Goal: Book appointment/travel/reservation

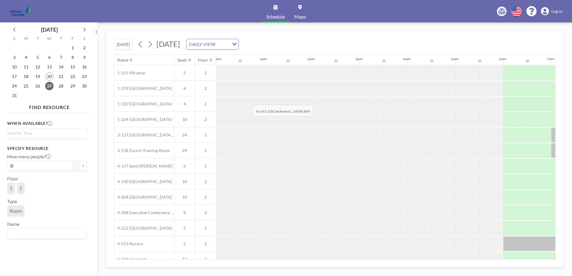
scroll to position [0, 407]
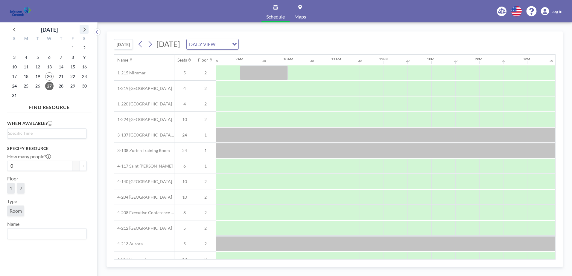
click at [83, 28] on icon at bounding box center [84, 29] width 8 height 8
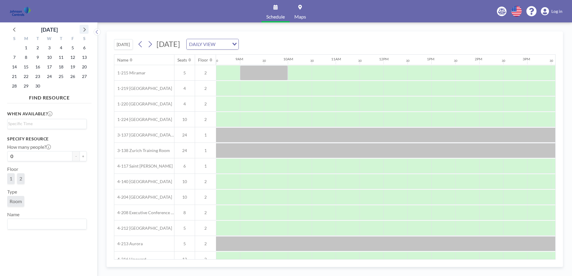
click at [83, 28] on icon at bounding box center [84, 29] width 8 height 8
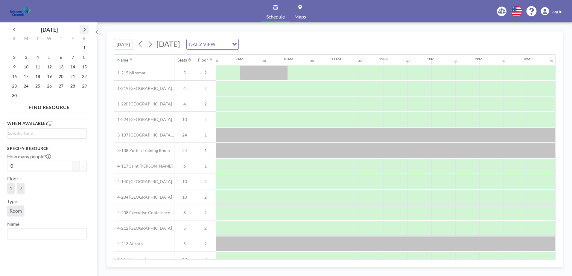
click at [83, 28] on icon at bounding box center [84, 29] width 8 height 8
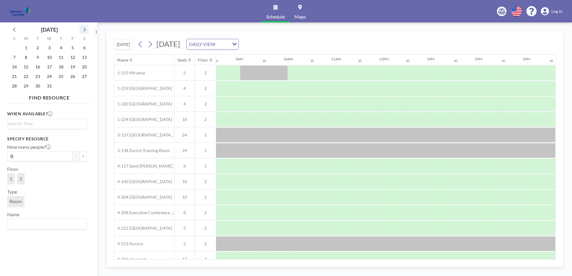
click at [83, 28] on icon at bounding box center [84, 29] width 8 height 8
click at [26, 66] on span "12" at bounding box center [26, 67] width 8 height 8
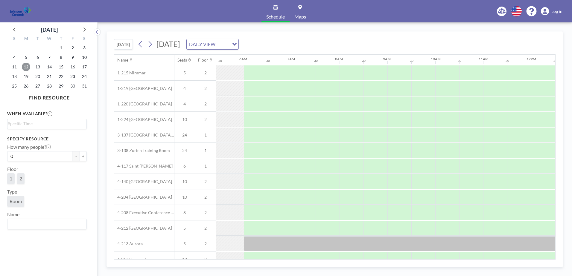
scroll to position [0, 359]
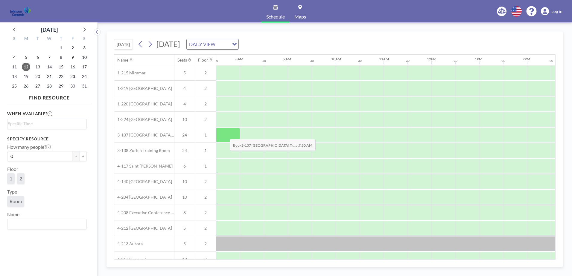
click at [225, 135] on div at bounding box center [228, 135] width 24 height 15
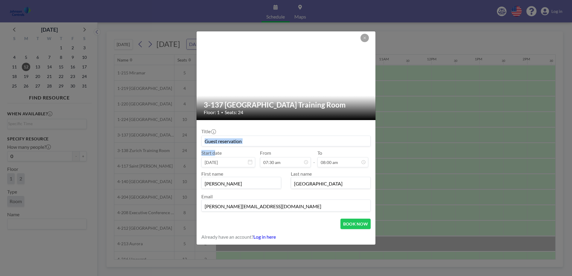
click at [225, 135] on div "Title" at bounding box center [285, 138] width 169 height 18
drag, startPoint x: 220, startPoint y: 133, endPoint x: 249, endPoint y: 138, distance: 30.2
click at [249, 138] on input at bounding box center [286, 141] width 169 height 10
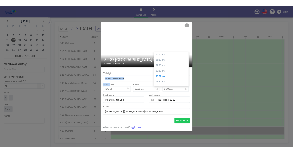
scroll to position [42, 0]
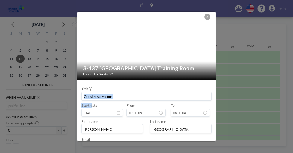
click at [120, 95] on input at bounding box center [147, 97] width 130 height 8
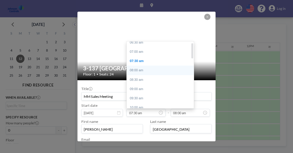
scroll to position [0, 0]
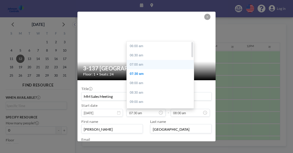
click at [141, 64] on div "07:00 am" at bounding box center [162, 64] width 70 height 9
type input "MM Sales Meeting"
type input "07:00 am"
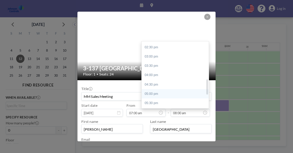
scroll to position [187, 0]
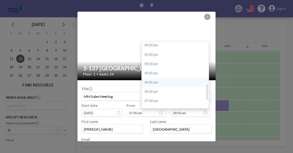
click at [159, 82] on div "06:00 pm" at bounding box center [177, 82] width 70 height 9
type input "06:00 pm"
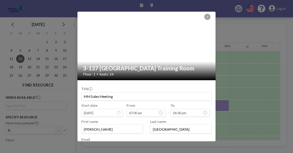
scroll to position [19, 0]
click at [142, 98] on input "MM Sales Meeting" at bounding box center [147, 97] width 130 height 8
drag, startPoint x: 130, startPoint y: 97, endPoint x: 148, endPoint y: 97, distance: 17.4
click at [131, 97] on input "MM Sales Meeting([PERSON_NAME]" at bounding box center [147, 97] width 130 height 8
type input "MM Sales Meeting ([PERSON_NAME])"
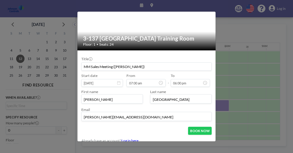
click at [142, 67] on input "MM Sales Meeting ([PERSON_NAME])" at bounding box center [147, 67] width 130 height 8
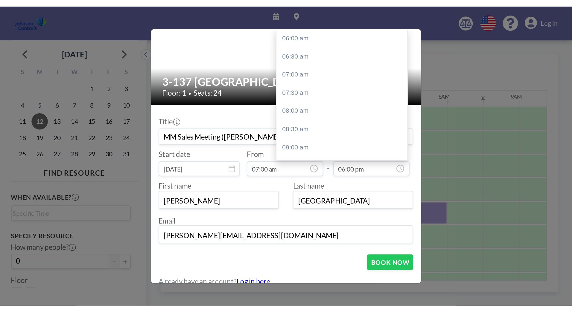
scroll to position [222, 0]
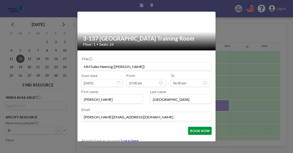
click at [194, 131] on button "BOOK NOW" at bounding box center [200, 131] width 24 height 8
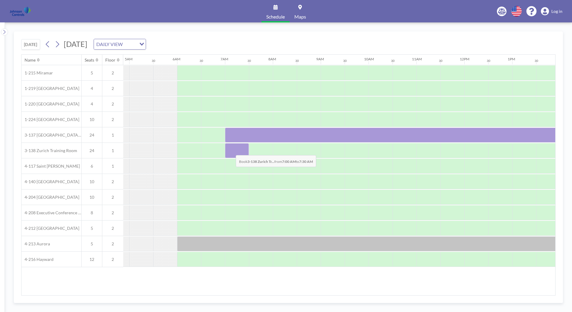
click at [231, 151] on div at bounding box center [237, 150] width 24 height 15
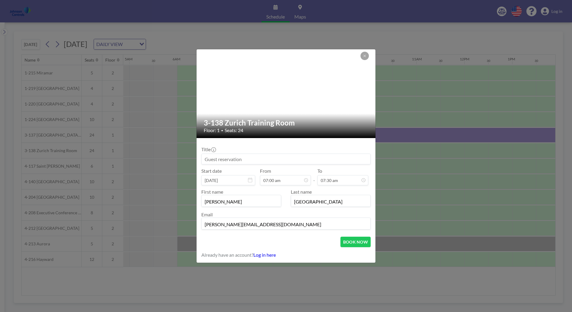
click at [231, 151] on div "Title" at bounding box center [285, 156] width 169 height 18
click at [254, 159] on input at bounding box center [286, 159] width 169 height 10
type input "MM Sales Meeting ([PERSON_NAME])"
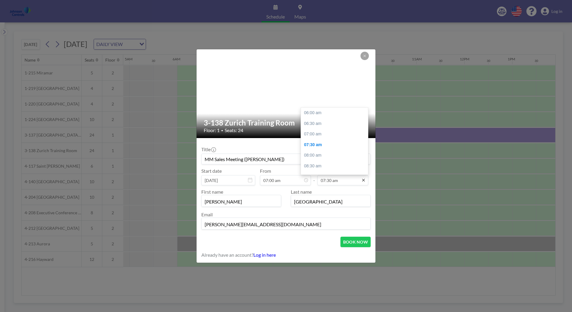
scroll to position [32, 0]
click at [366, 181] on icon at bounding box center [363, 180] width 5 height 5
click at [321, 165] on div "06:00 pm" at bounding box center [336, 165] width 70 height 11
type input "06:00 pm"
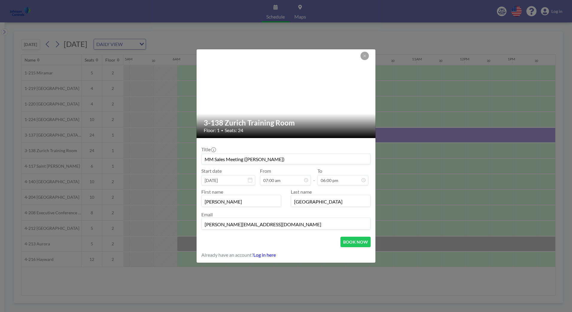
scroll to position [255, 0]
click at [357, 244] on button "BOOK NOW" at bounding box center [355, 242] width 30 height 10
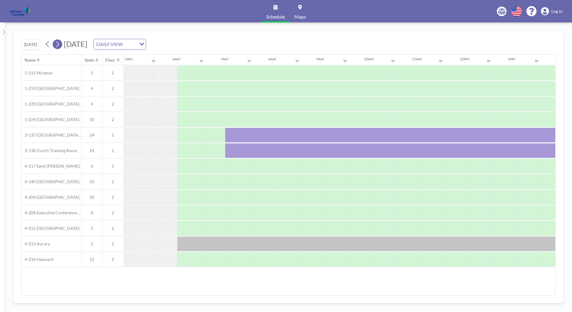
click at [62, 42] on button at bounding box center [58, 44] width 10 height 10
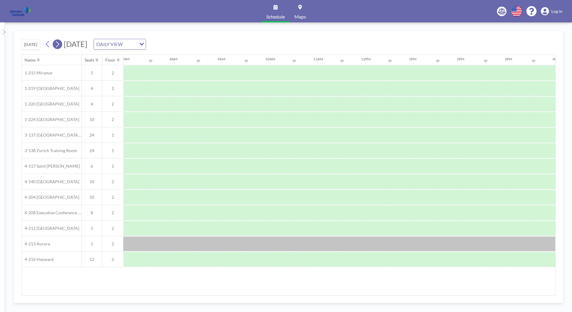
scroll to position [0, 359]
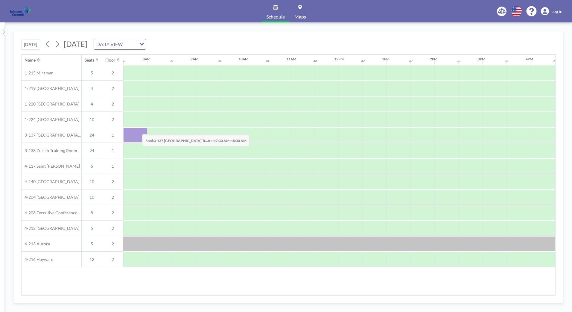
click at [137, 130] on div at bounding box center [135, 135] width 24 height 15
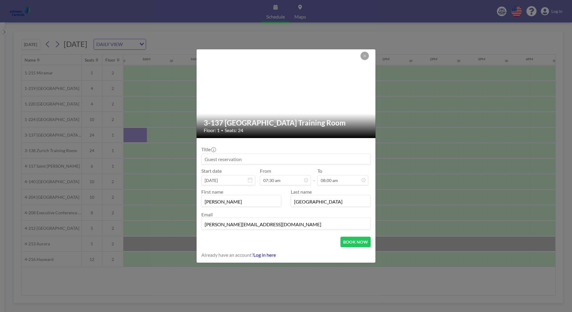
click at [137, 130] on div "3-137 Riyadh Training Room Floor: 1 • Seats: 24 Title Start date [DATE] From 07…" at bounding box center [286, 156] width 572 height 312
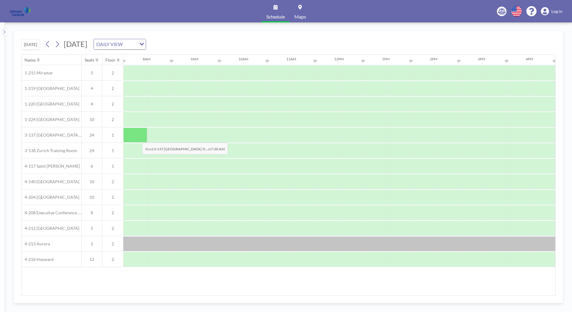
drag, startPoint x: 137, startPoint y: 130, endPoint x: 137, endPoint y: 138, distance: 8.4
click at [137, 138] on div at bounding box center [338, 135] width 1149 height 16
click at [137, 138] on div at bounding box center [135, 135] width 24 height 15
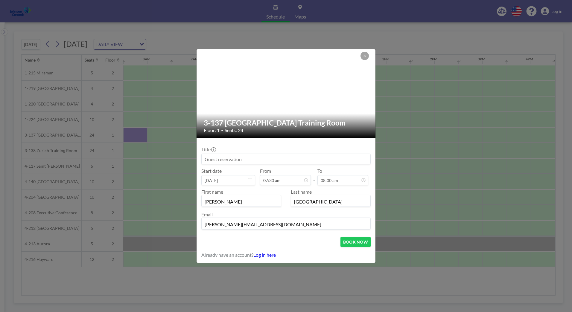
click at [205, 158] on input at bounding box center [286, 159] width 169 height 10
type input "MM Sales Meeting ([PERSON_NAME])"
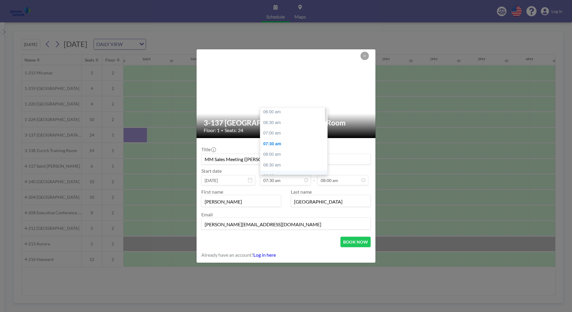
scroll to position [0, 0]
click at [273, 133] on div "07:00 am" at bounding box center [295, 134] width 70 height 11
type input "07:00 am"
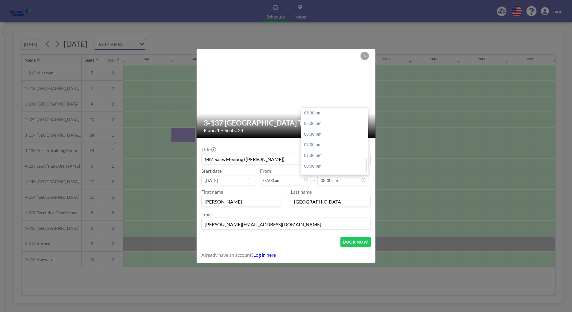
scroll to position [252, 0]
click at [314, 115] on div "06:00 pm" at bounding box center [336, 116] width 70 height 11
type input "06:00 pm"
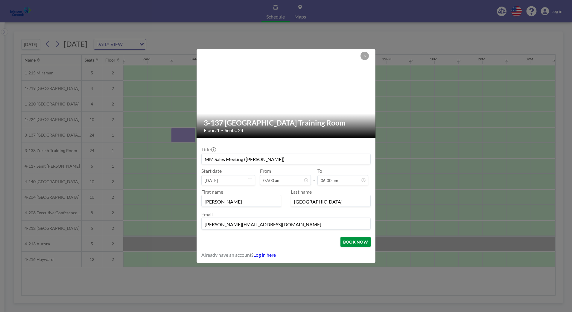
click at [350, 243] on button "BOOK NOW" at bounding box center [355, 242] width 30 height 10
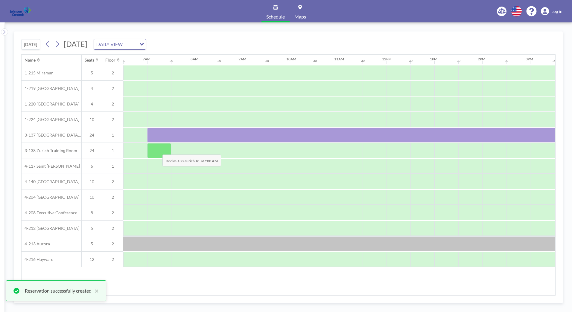
click at [158, 150] on div at bounding box center [159, 150] width 24 height 15
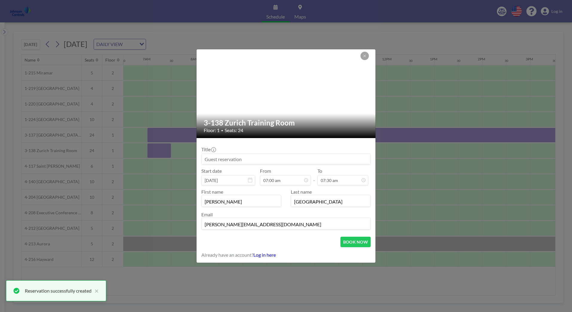
click at [217, 157] on input at bounding box center [286, 159] width 169 height 10
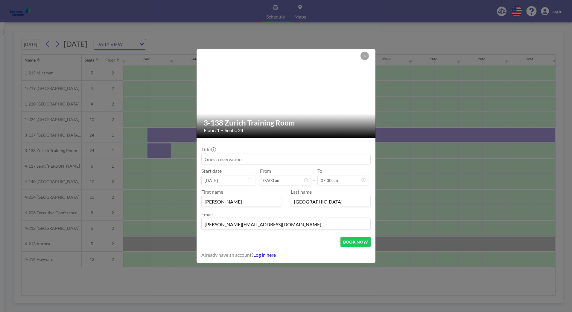
type input "MM Sales Meeting ([PERSON_NAME])"
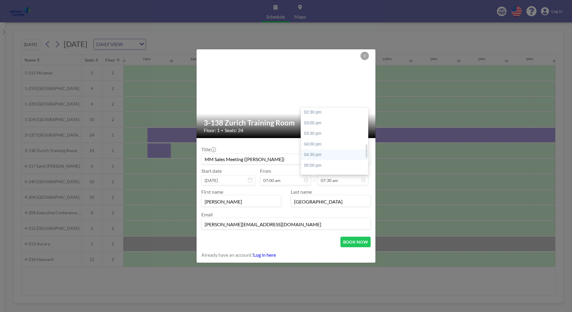
scroll to position [241, 0]
click at [308, 126] on div "06:00 pm" at bounding box center [336, 127] width 70 height 11
type input "06:00 pm"
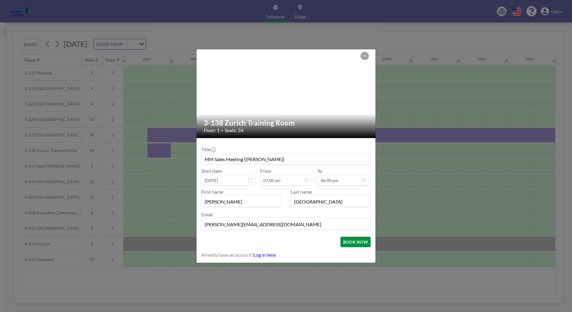
click at [356, 243] on button "BOOK NOW" at bounding box center [355, 242] width 30 height 10
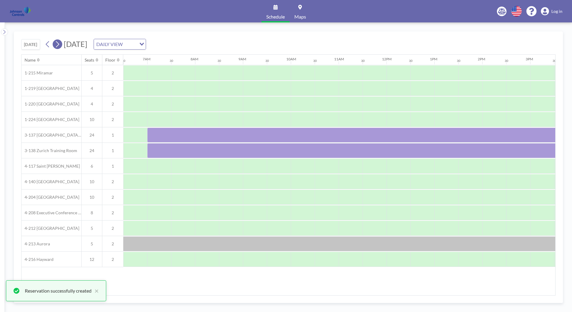
click at [58, 42] on icon at bounding box center [57, 44] width 3 height 6
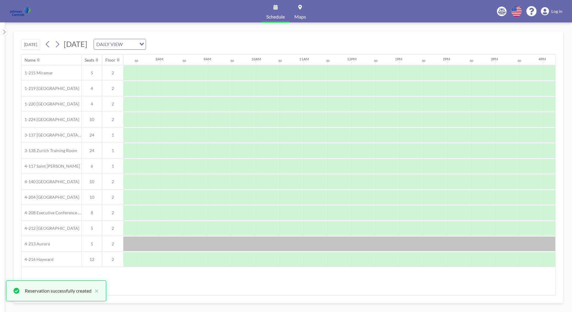
scroll to position [0, 359]
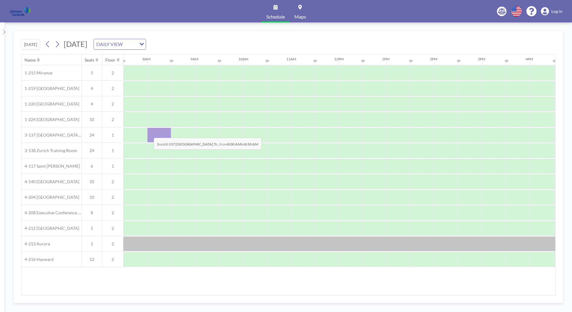
click at [149, 133] on div at bounding box center [159, 135] width 24 height 15
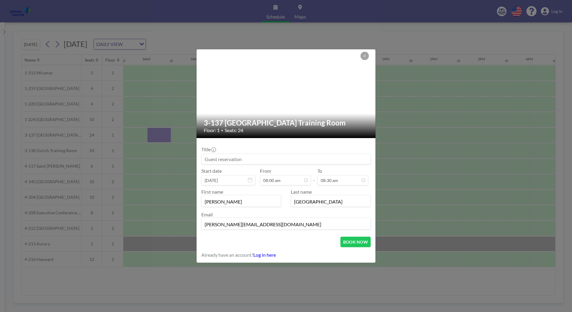
click at [204, 157] on input at bounding box center [286, 159] width 169 height 10
type input "MM Sales Meeting ([PERSON_NAME])"
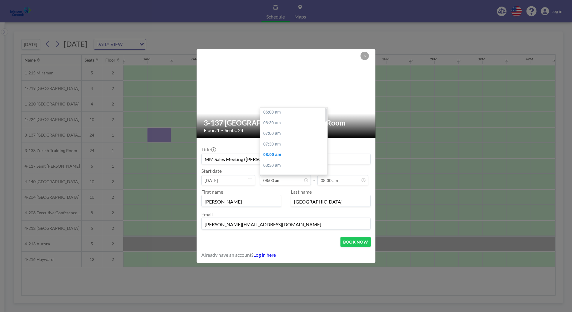
scroll to position [0, 0]
click at [271, 133] on div "07:00 am" at bounding box center [295, 134] width 70 height 11
type input "07:00 am"
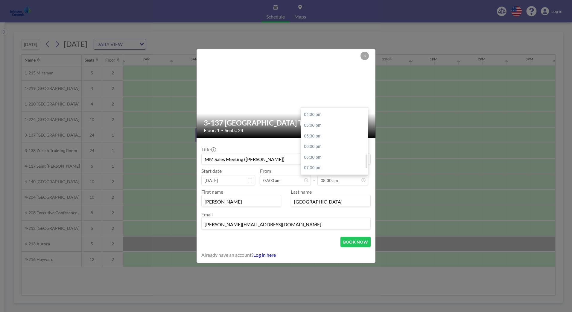
scroll to position [233, 0]
click at [311, 136] on div "06:00 pm" at bounding box center [336, 135] width 70 height 11
type input "06:00 pm"
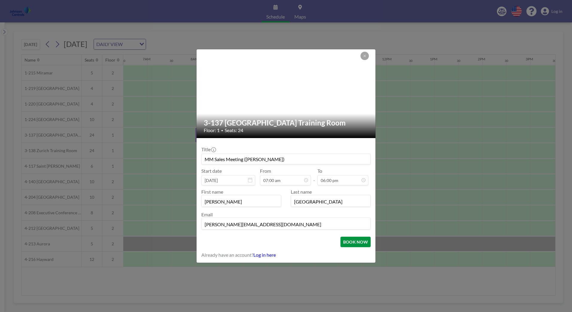
click at [351, 243] on button "BOOK NOW" at bounding box center [355, 242] width 30 height 10
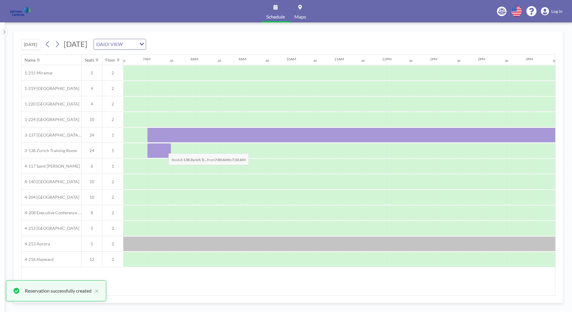
click at [164, 149] on div at bounding box center [159, 150] width 24 height 15
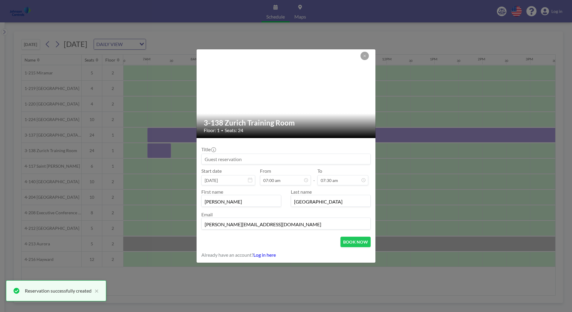
click at [218, 161] on input at bounding box center [286, 159] width 169 height 10
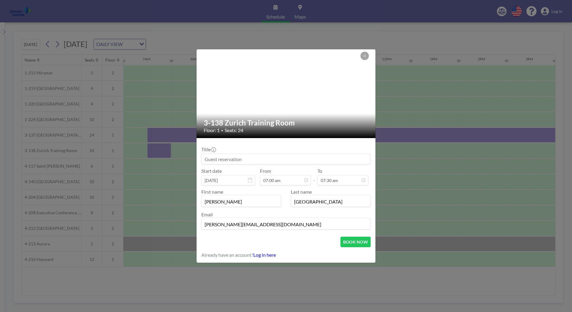
type input "MM Sales Meeting ([PERSON_NAME])"
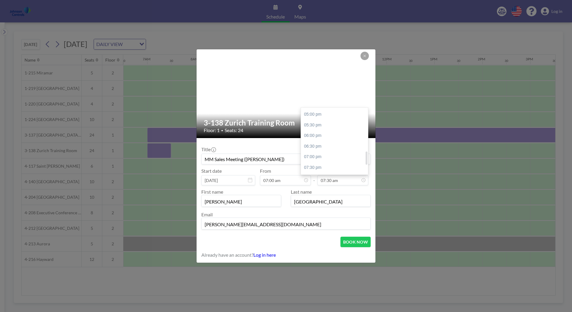
scroll to position [241, 0]
click at [318, 124] on div "06:00 pm" at bounding box center [336, 127] width 70 height 11
type input "06:00 pm"
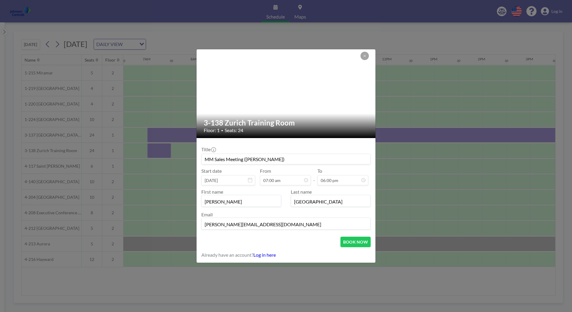
scroll to position [0, 0]
click at [358, 243] on button "BOOK NOW" at bounding box center [355, 242] width 30 height 10
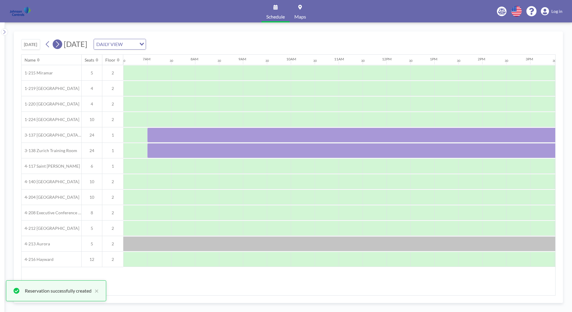
click at [59, 42] on icon at bounding box center [57, 44] width 6 height 9
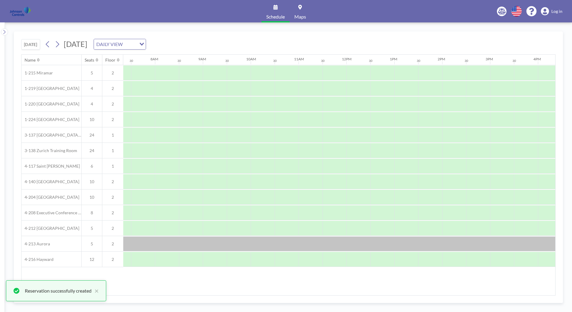
scroll to position [0, 359]
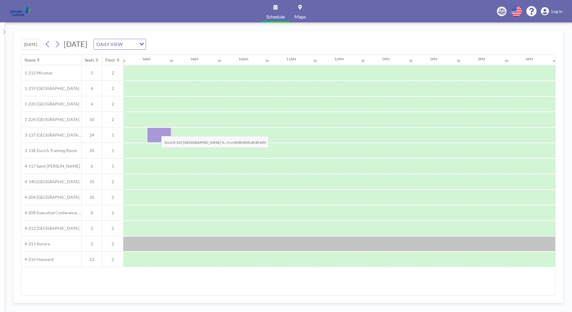
click at [156, 132] on div at bounding box center [159, 135] width 24 height 15
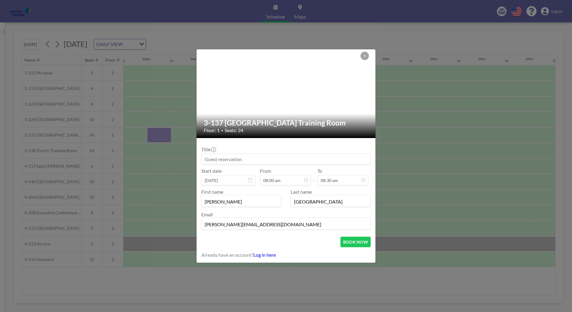
click at [206, 157] on input at bounding box center [286, 159] width 169 height 10
type input "MM Sales Meeting ([PERSON_NAME])"
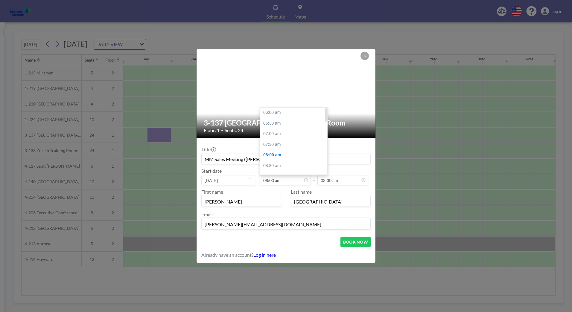
scroll to position [0, 0]
click at [273, 133] on div "07:00 am" at bounding box center [295, 134] width 70 height 11
type input "07:00 am"
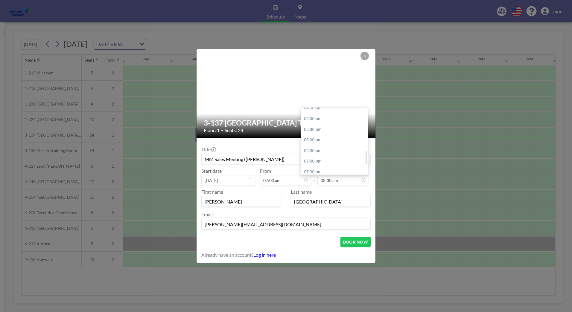
scroll to position [233, 0]
click at [313, 135] on div "06:00 pm" at bounding box center [336, 135] width 70 height 11
type input "06:00 pm"
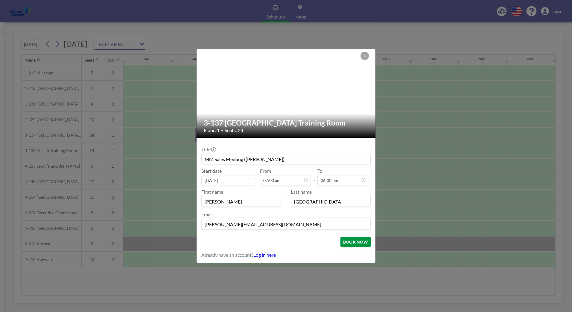
click at [353, 242] on button "BOOK NOW" at bounding box center [355, 242] width 30 height 10
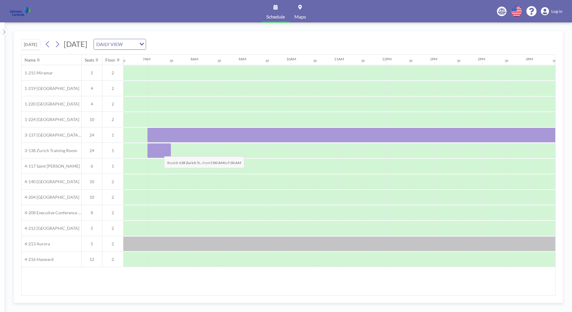
click at [159, 152] on div at bounding box center [159, 150] width 24 height 15
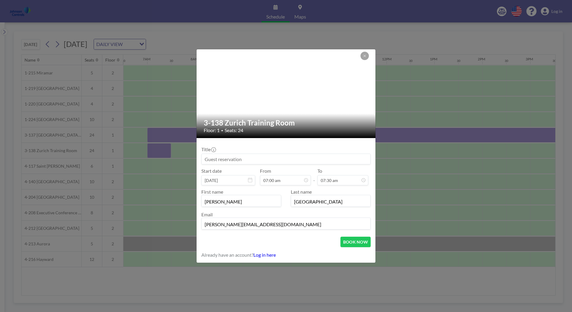
click at [221, 159] on input at bounding box center [286, 159] width 169 height 10
type input "MM Sales Meeting ([PERSON_NAME])"
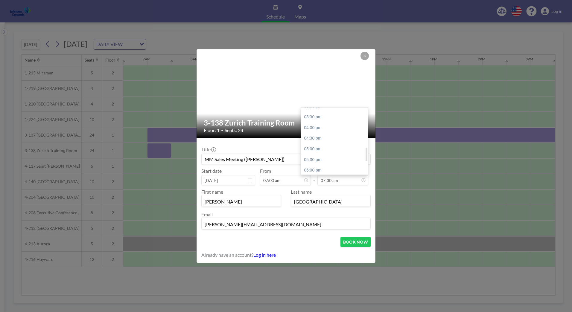
scroll to position [212, 0]
click at [322, 156] on div "06:00 pm" at bounding box center [336, 157] width 70 height 11
type input "06:00 pm"
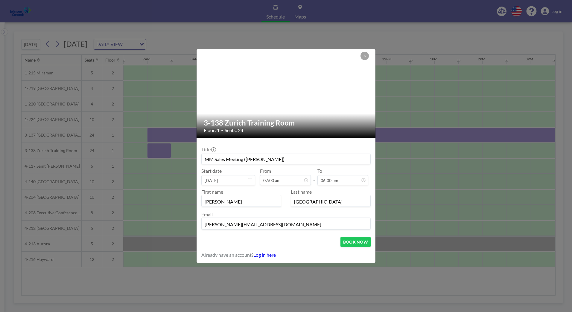
scroll to position [255, 0]
click at [351, 243] on button "BOOK NOW" at bounding box center [355, 242] width 30 height 10
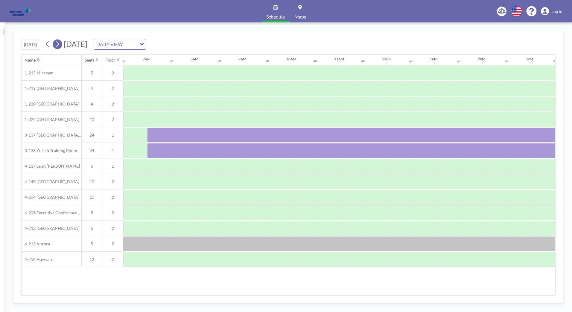
click at [57, 44] on icon at bounding box center [57, 44] width 6 height 9
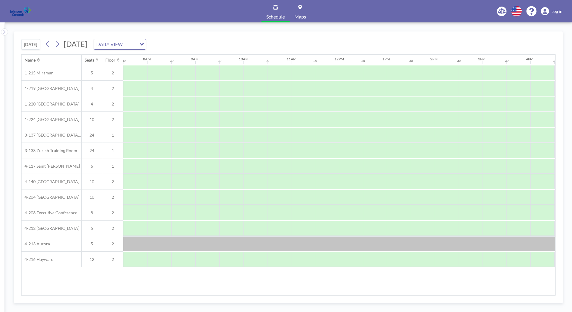
scroll to position [0, 359]
click at [144, 133] on div at bounding box center [135, 135] width 24 height 15
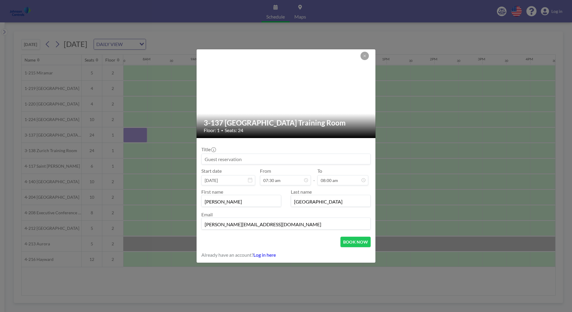
click at [204, 158] on input at bounding box center [286, 159] width 169 height 10
type input "MM Sales Meeting ([PERSON_NAME])"
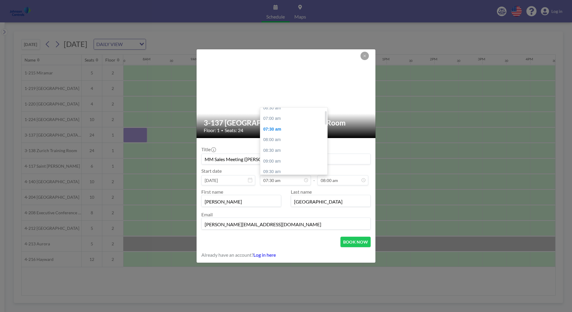
scroll to position [2, 0]
click at [276, 130] on div "07:00 am" at bounding box center [295, 132] width 70 height 11
type input "07:00 am"
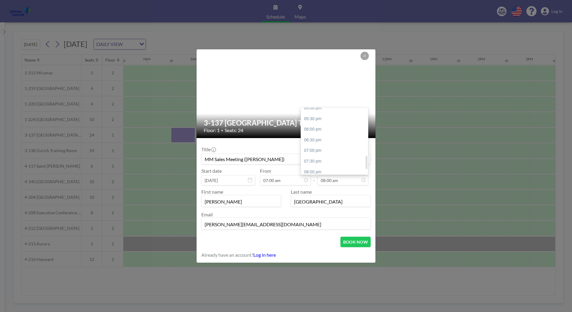
scroll to position [239, 0]
click at [311, 128] on div "06:00 pm" at bounding box center [336, 129] width 70 height 11
type input "06:00 pm"
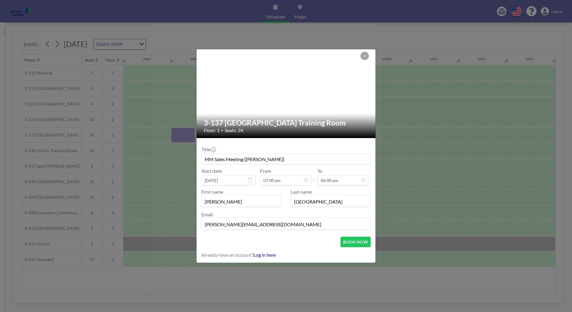
scroll to position [21, 0]
click at [350, 242] on button "BOOK NOW" at bounding box center [355, 242] width 30 height 10
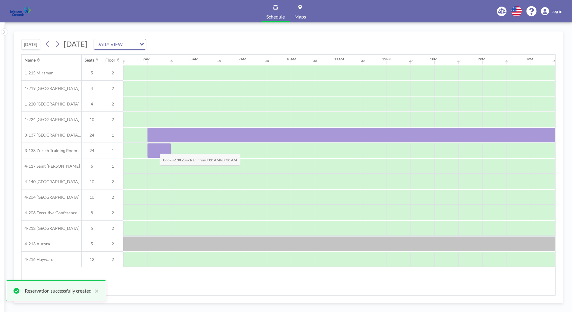
click at [155, 149] on div at bounding box center [159, 150] width 24 height 15
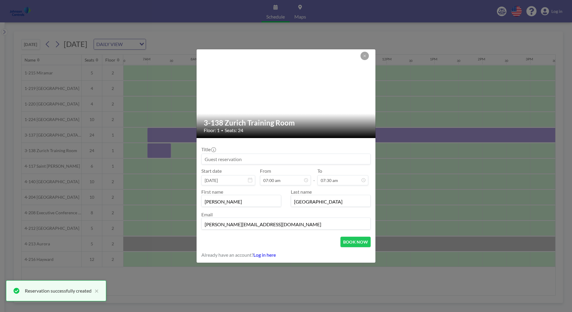
click at [155, 149] on div "3-138 Zurich Training Room Floor: 1 • Seats: 24 Title Start date [DATE] From 07…" at bounding box center [286, 156] width 572 height 312
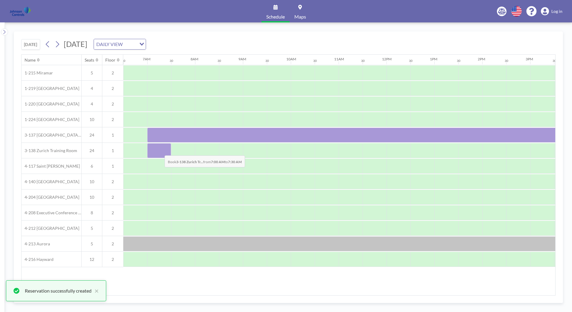
click at [160, 151] on div at bounding box center [159, 150] width 24 height 15
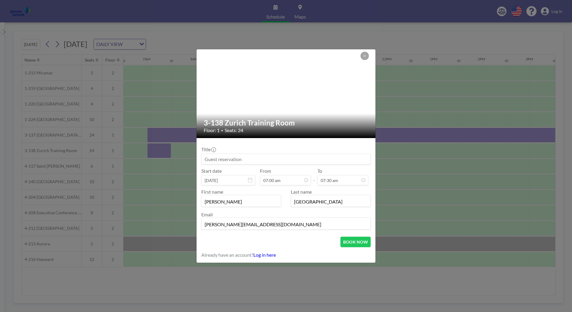
click at [206, 160] on input at bounding box center [286, 159] width 169 height 10
type input "MM Sales Meeting ([PERSON_NAME])"
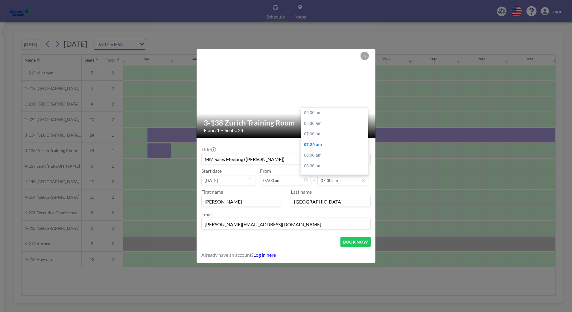
scroll to position [32, 0]
click at [328, 179] on input "07:30 am" at bounding box center [342, 180] width 51 height 10
click at [329, 157] on div "06:00 pm" at bounding box center [336, 157] width 70 height 11
type input "06:00 pm"
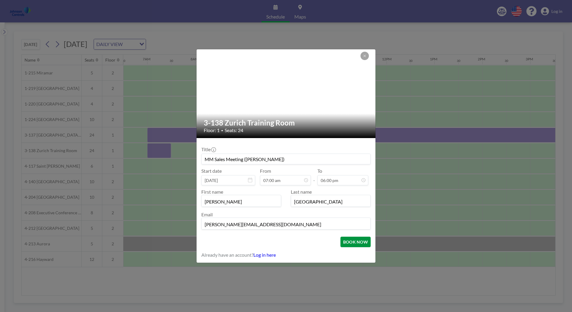
scroll to position [255, 0]
click at [359, 244] on button "BOOK NOW" at bounding box center [355, 242] width 30 height 10
